Goal: Navigation & Orientation: Find specific page/section

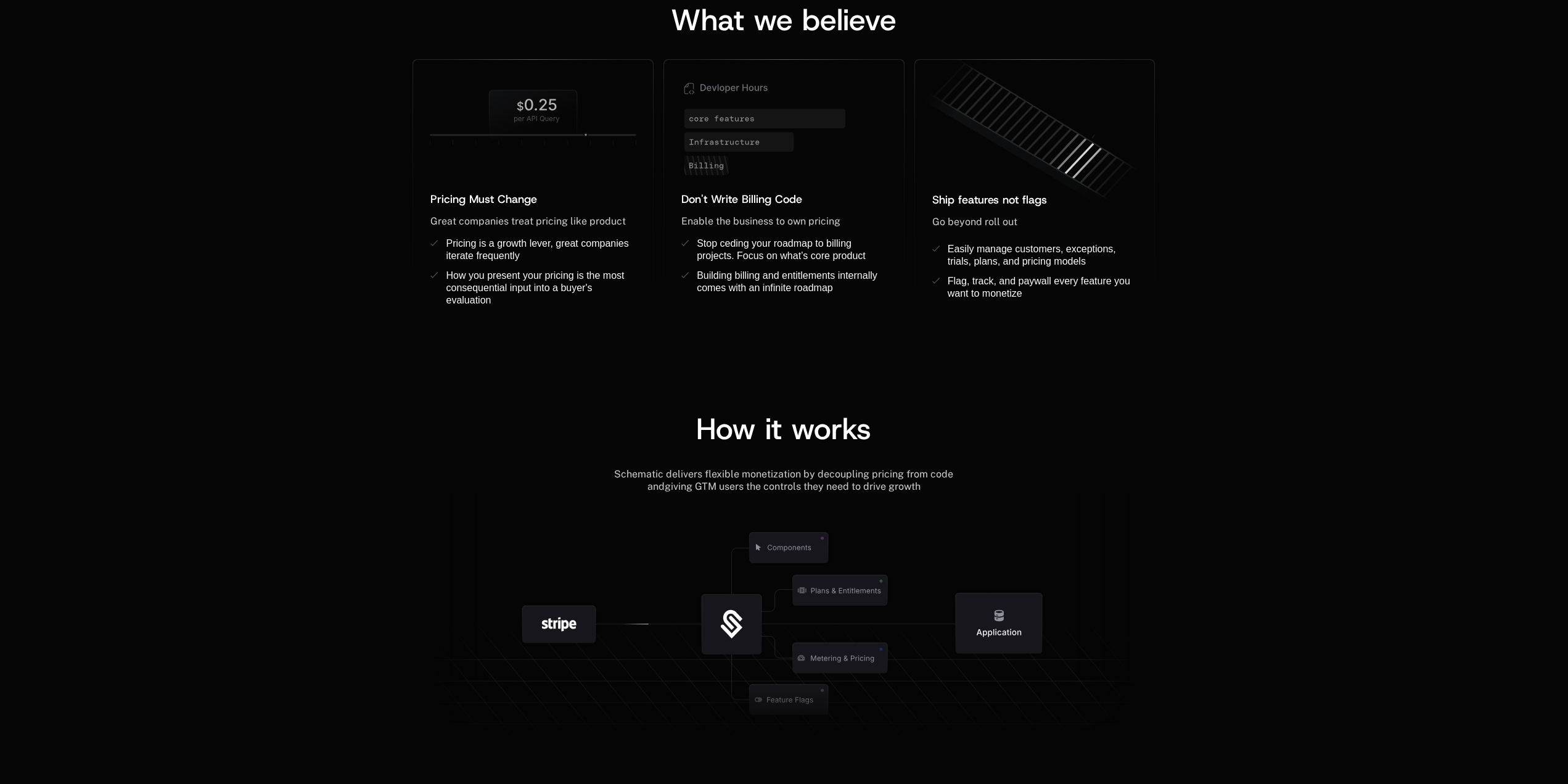
scroll to position [1357, 0]
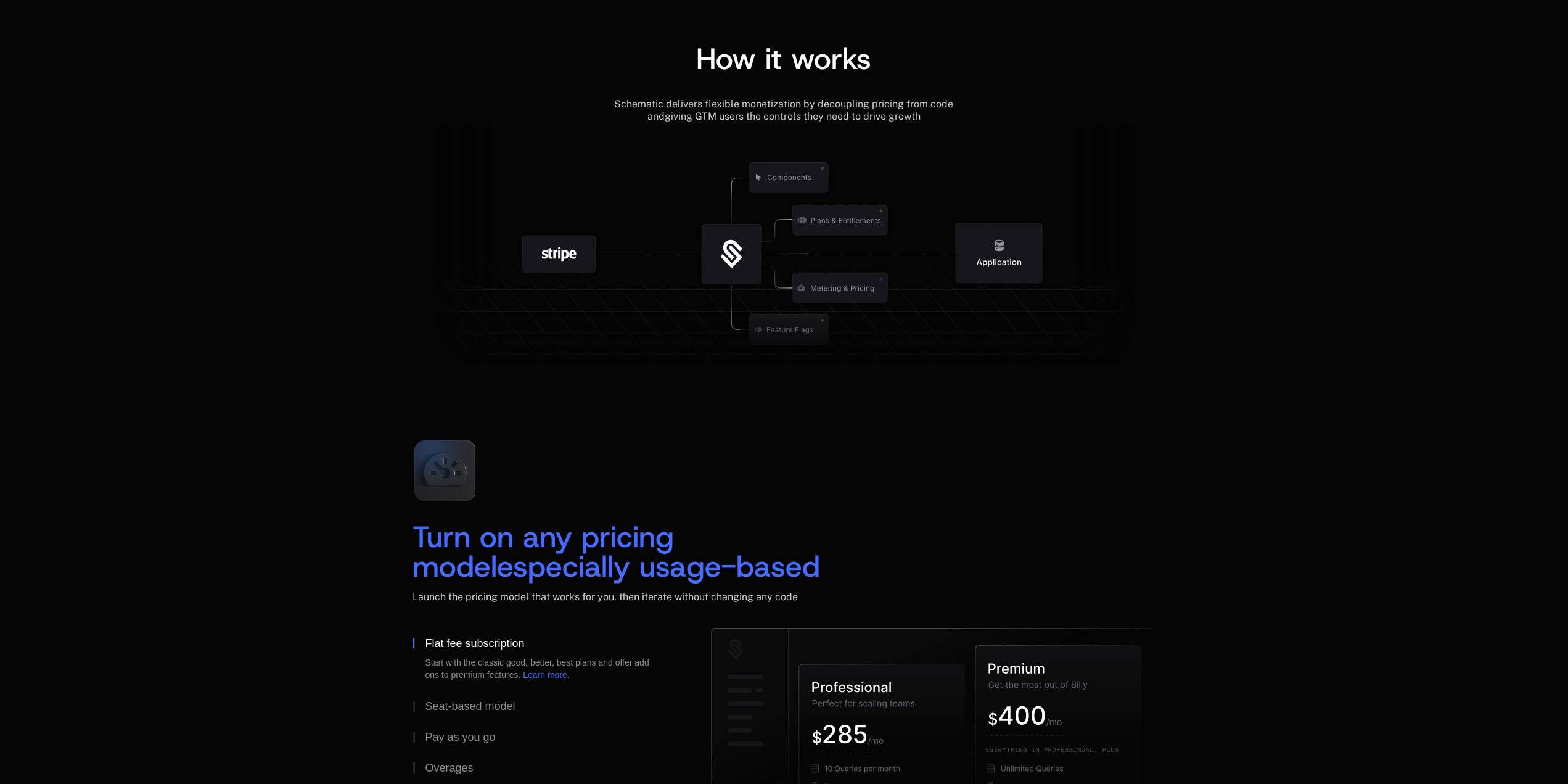
click at [788, 233] on icon at bounding box center [732, 254] width 129 height 129
click at [915, 237] on icon at bounding box center [783, 252] width 742 height 257
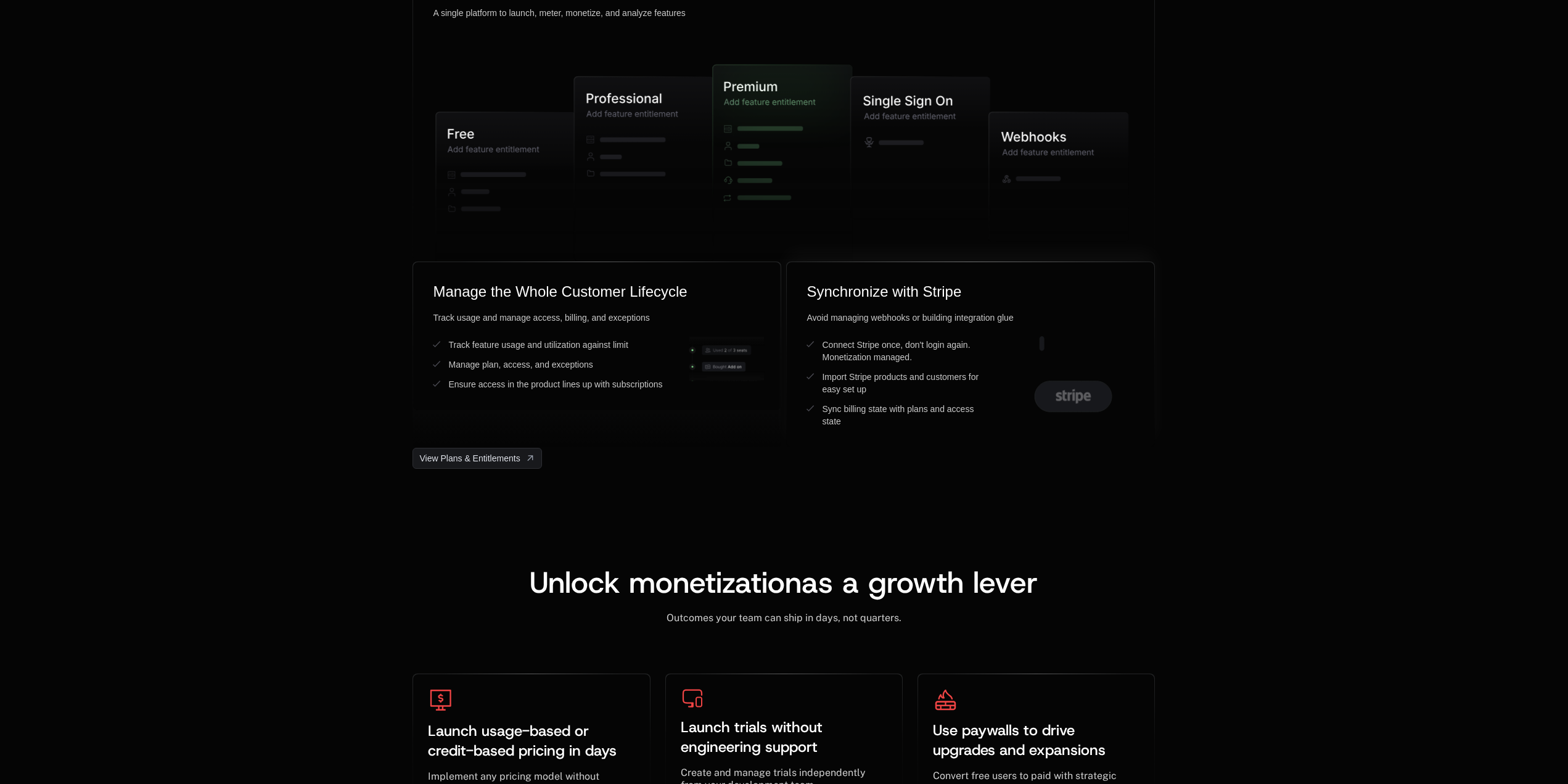
scroll to position [3084, 0]
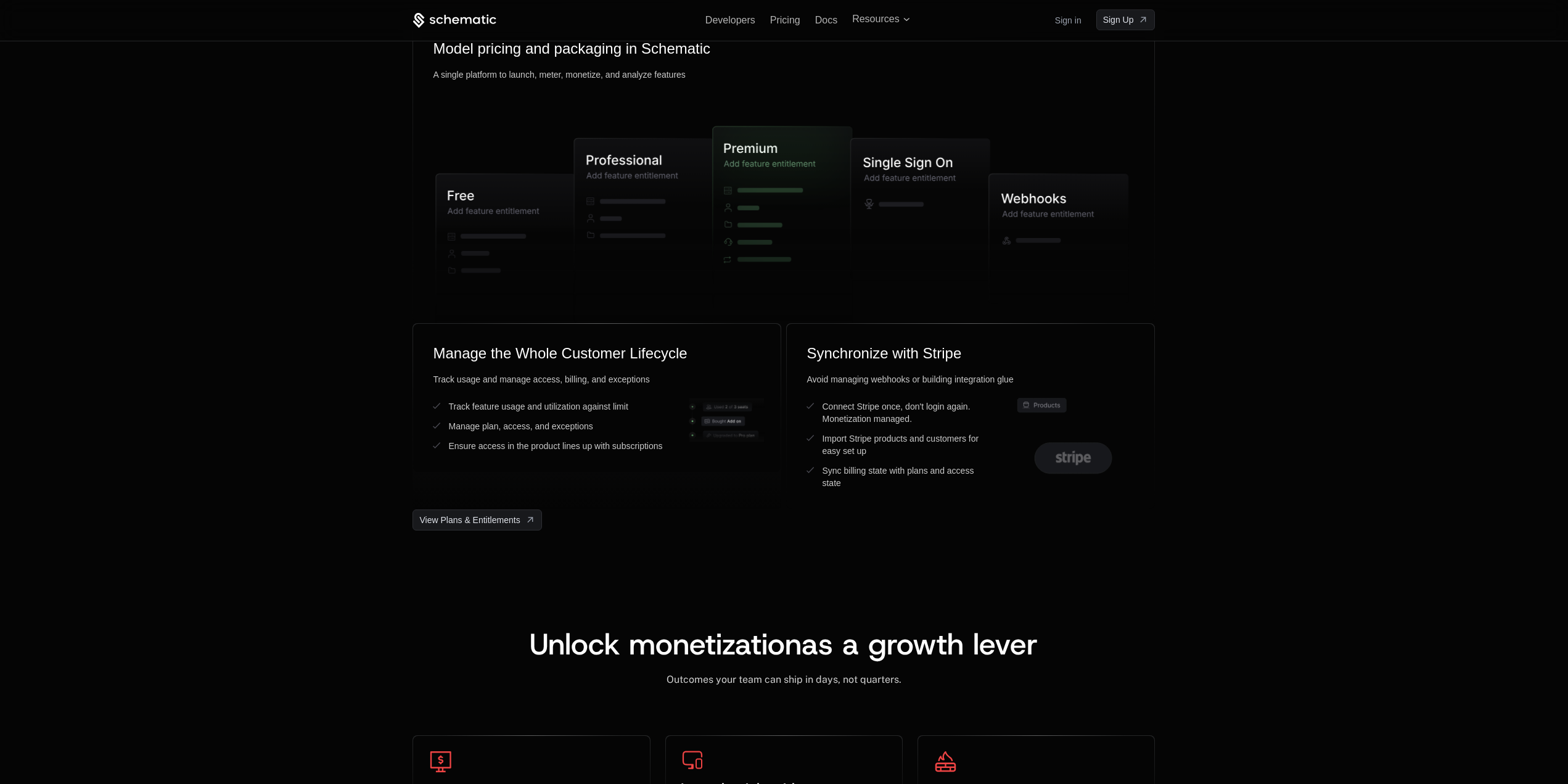
click at [1371, 389] on div "Manage plans, limits and customers A single platform to launch, meter, monetize…" at bounding box center [784, 173] width 1568 height 714
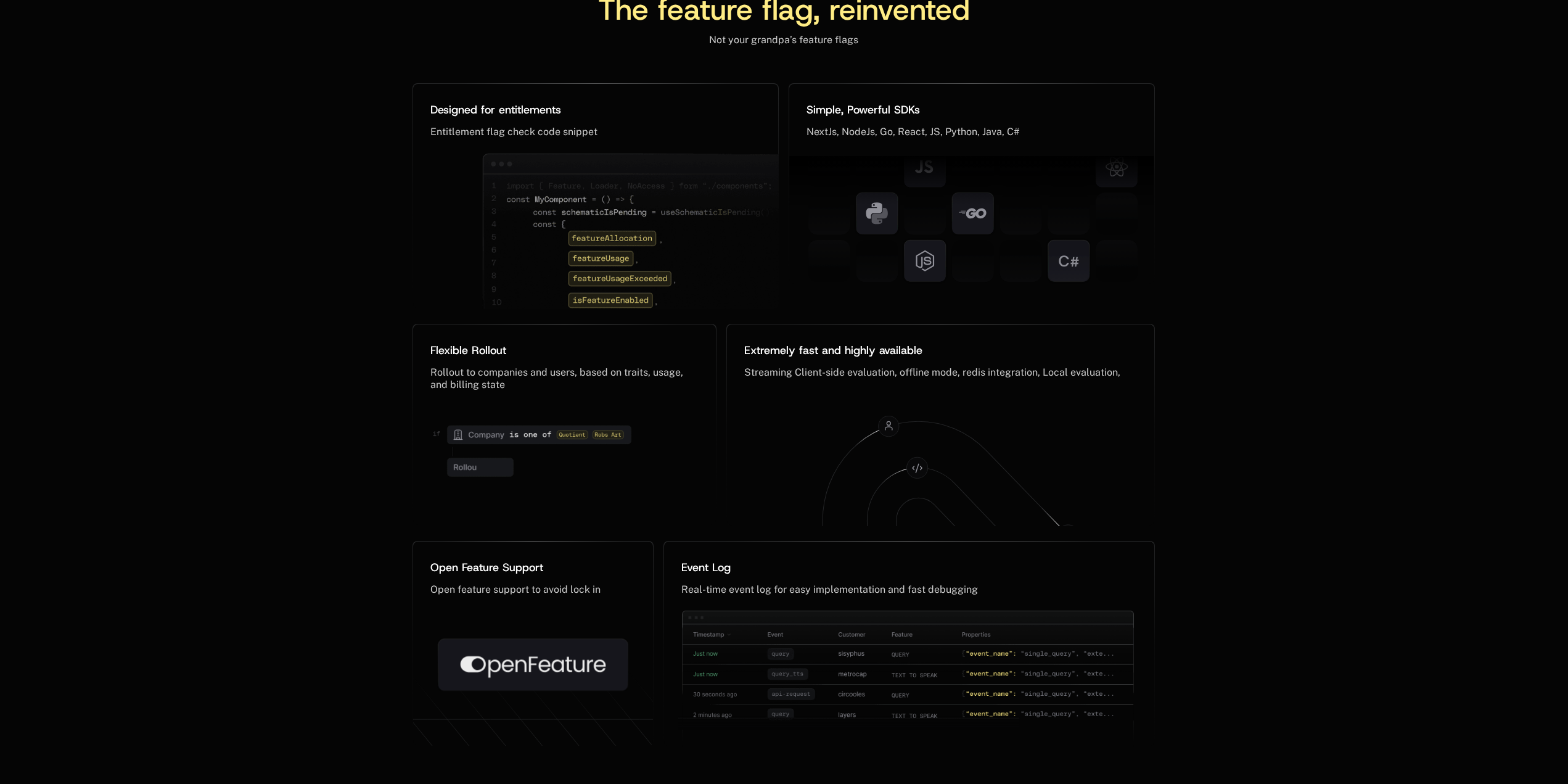
scroll to position [5841, 0]
click at [1420, 376] on div "The feature flag, reinvented Not your grandpa’s feature flags Designed for enti…" at bounding box center [784, 324] width 1568 height 944
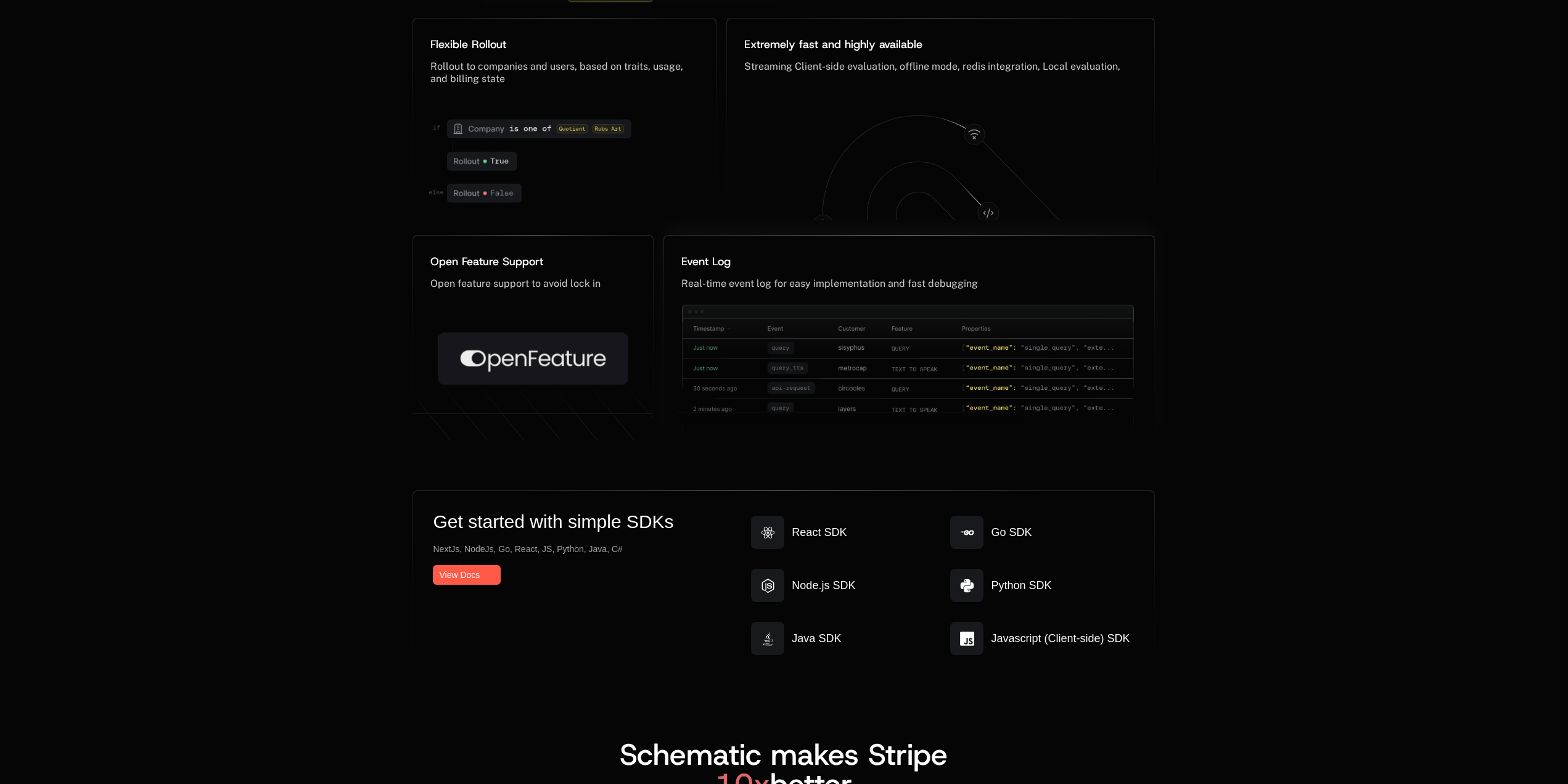
scroll to position [6162, 0]
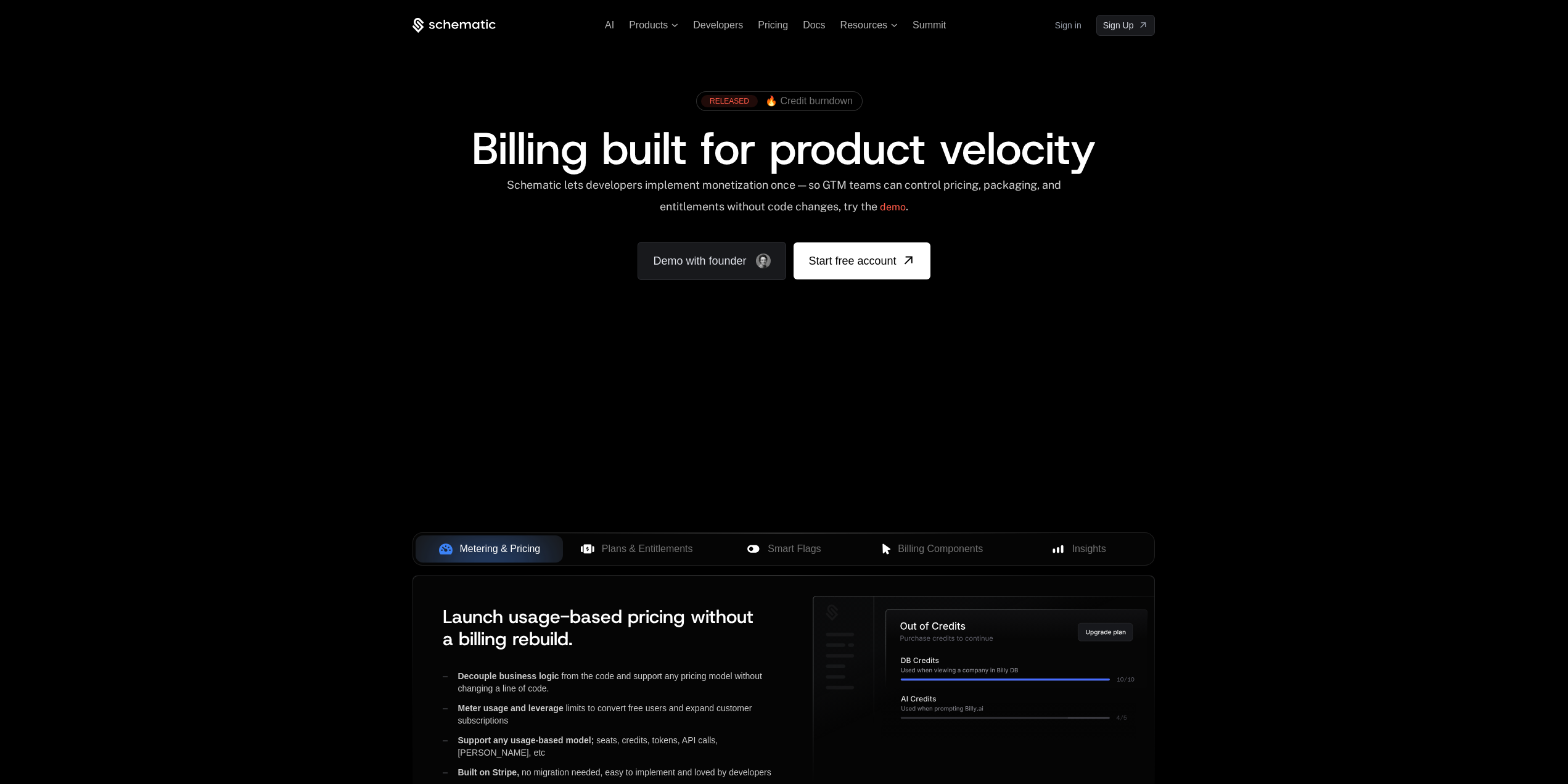
click at [1364, 416] on div "AI Products Developers Pricing Docs Resources Summit Sign in Sign Up RELEASED 🔥…" at bounding box center [784, 431] width 1568 height 861
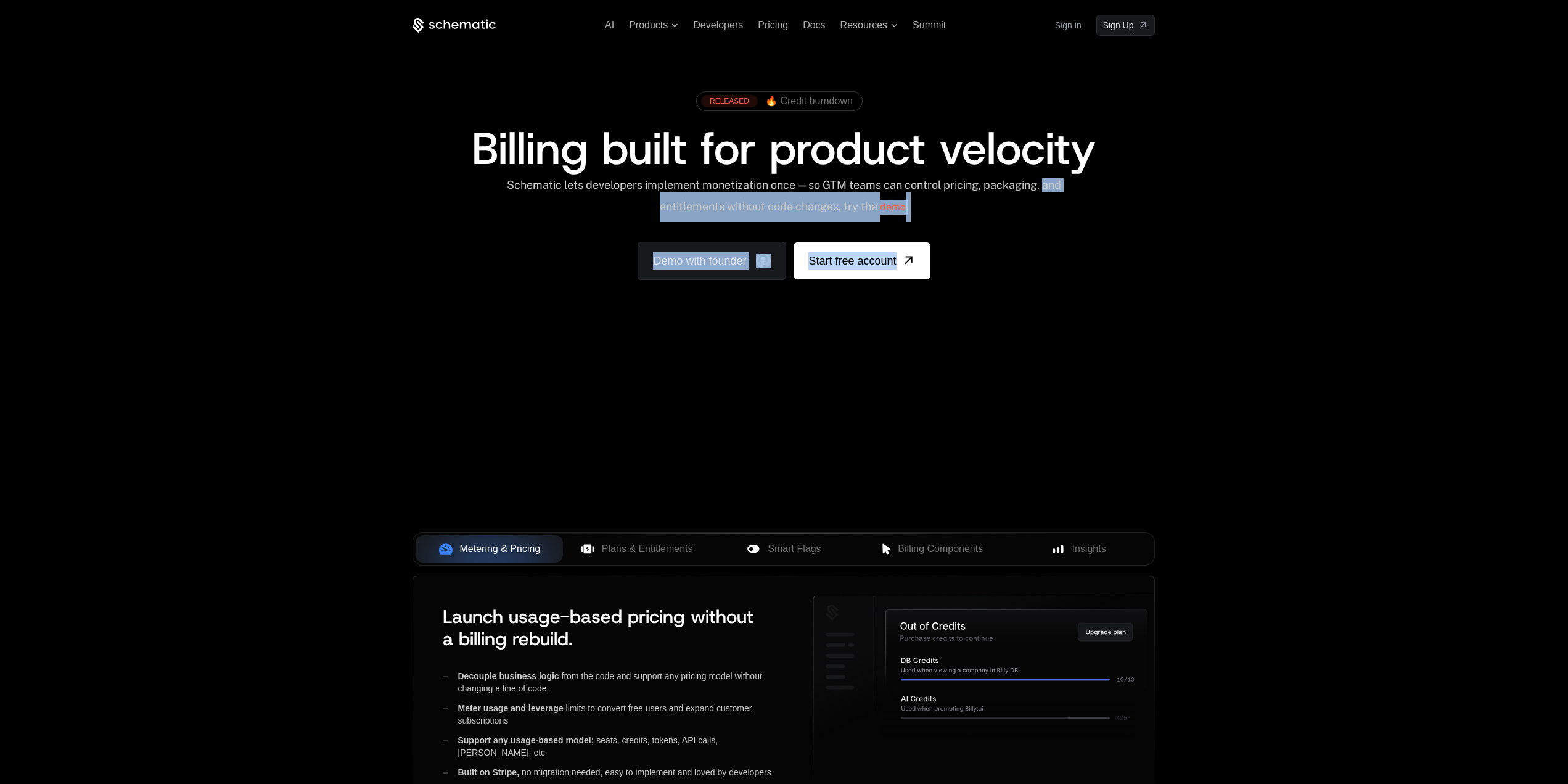
drag, startPoint x: 377, startPoint y: 285, endPoint x: 919, endPoint y: 419, distance: 558.3
click at [932, 419] on div "AI Products Developers Pricing Docs Resources Summit Sign in Sign Up RELEASED 🔥…" at bounding box center [784, 431] width 1568 height 861
click at [919, 419] on div "Your browser does not support the video tag." at bounding box center [784, 364] width 801 height 519
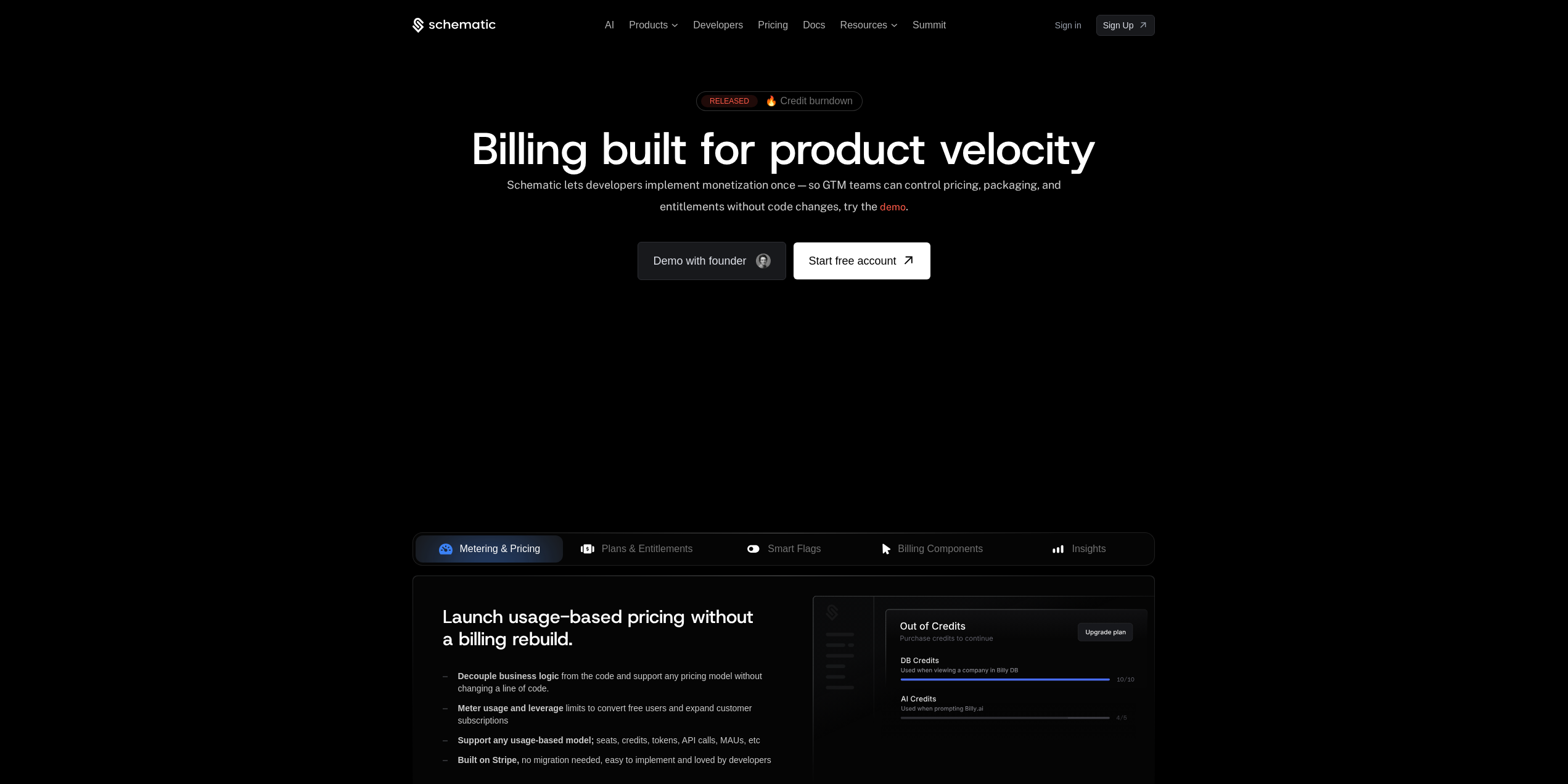
click at [1342, 166] on div "AI Products Developers Pricing Docs Resources Summit Sign in Sign Up RELEASED 🔥…" at bounding box center [784, 184] width 1568 height 369
